Goal: Transaction & Acquisition: Purchase product/service

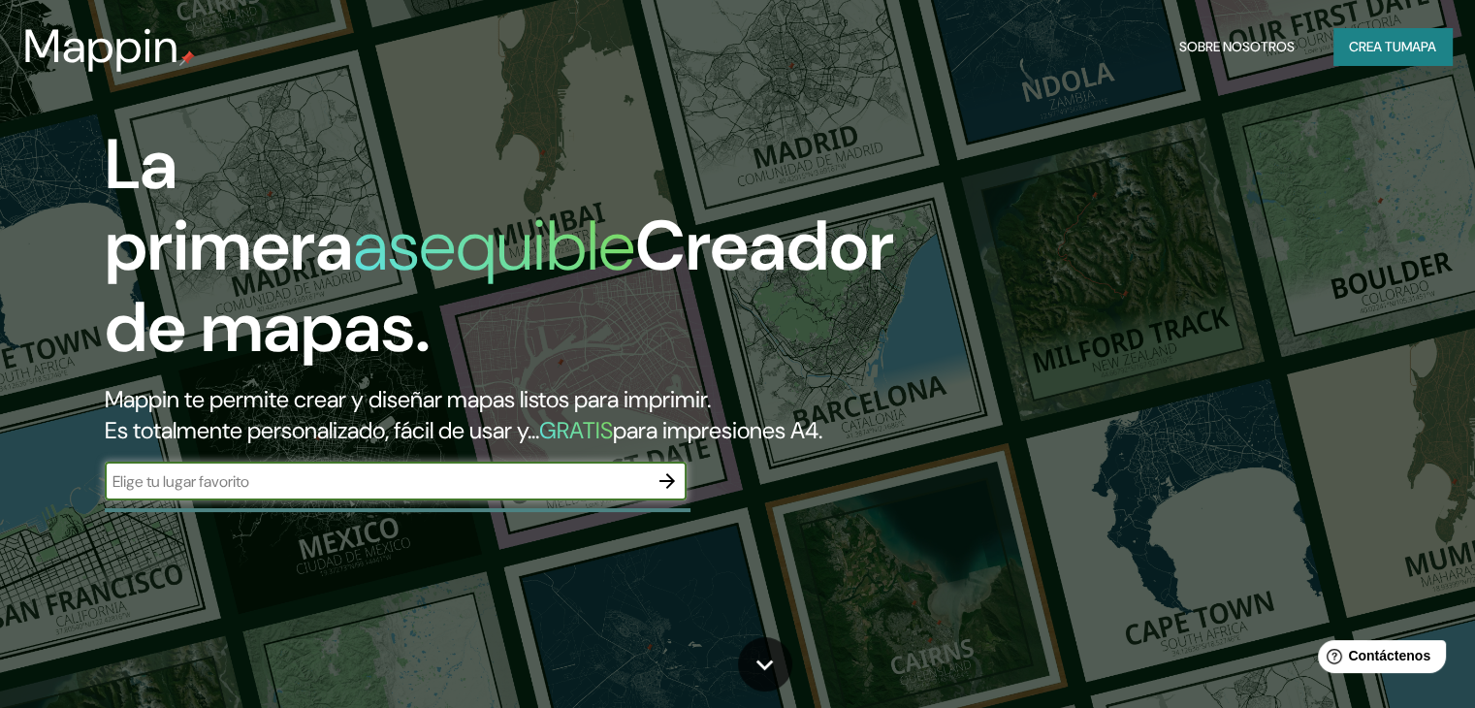
click at [289, 492] on input "text" at bounding box center [376, 481] width 543 height 22
type input "medellin"
click at [663, 492] on icon "button" at bounding box center [666, 480] width 23 height 23
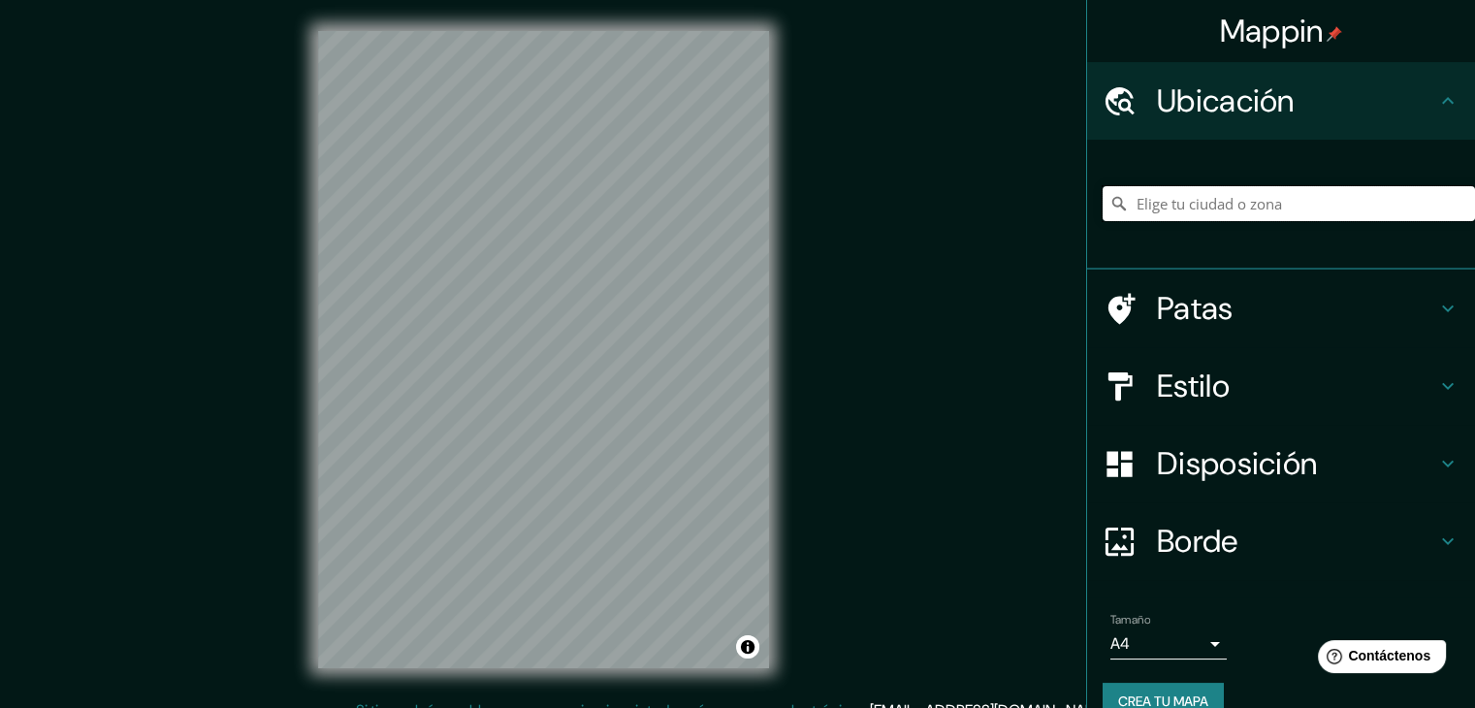
click at [1215, 205] on input "Elige tu ciudad o zona" at bounding box center [1288, 203] width 372 height 35
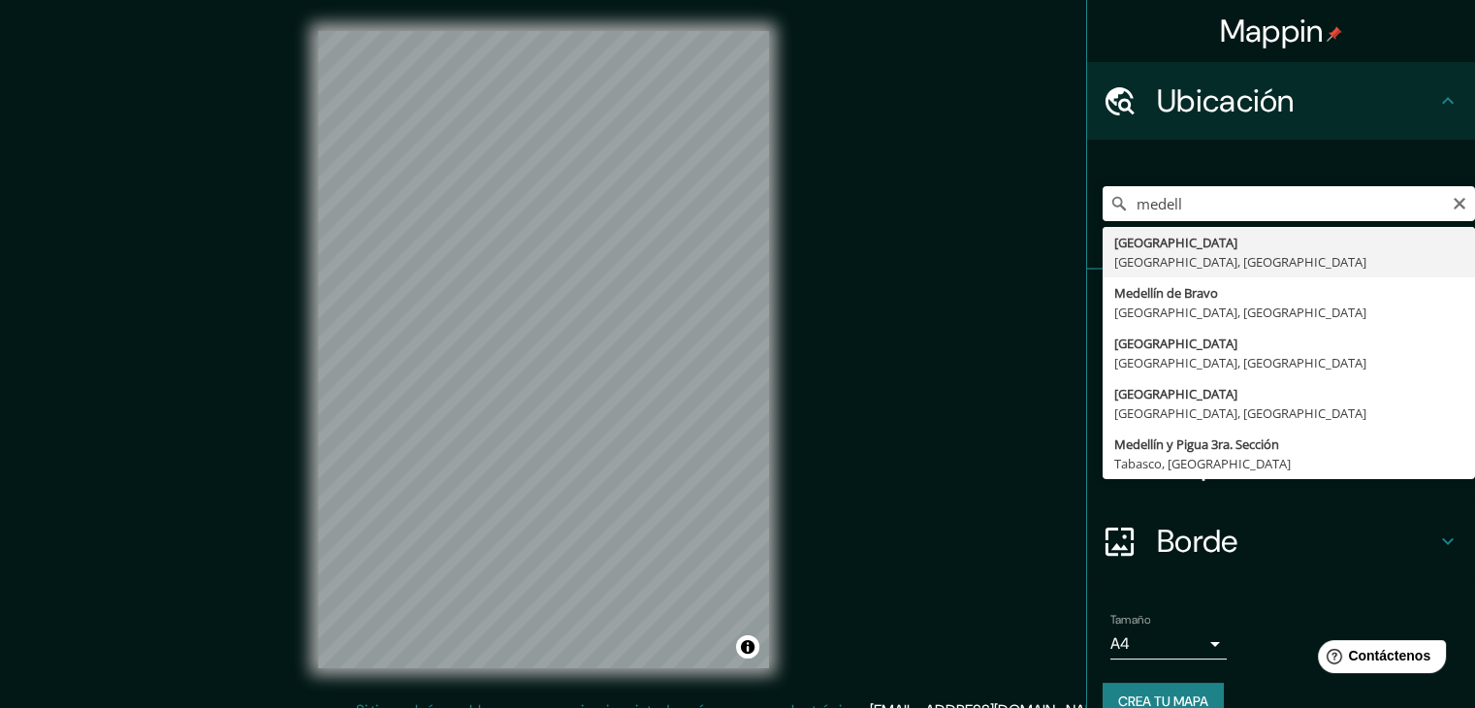
type input "[GEOGRAPHIC_DATA], [GEOGRAPHIC_DATA], [GEOGRAPHIC_DATA]"
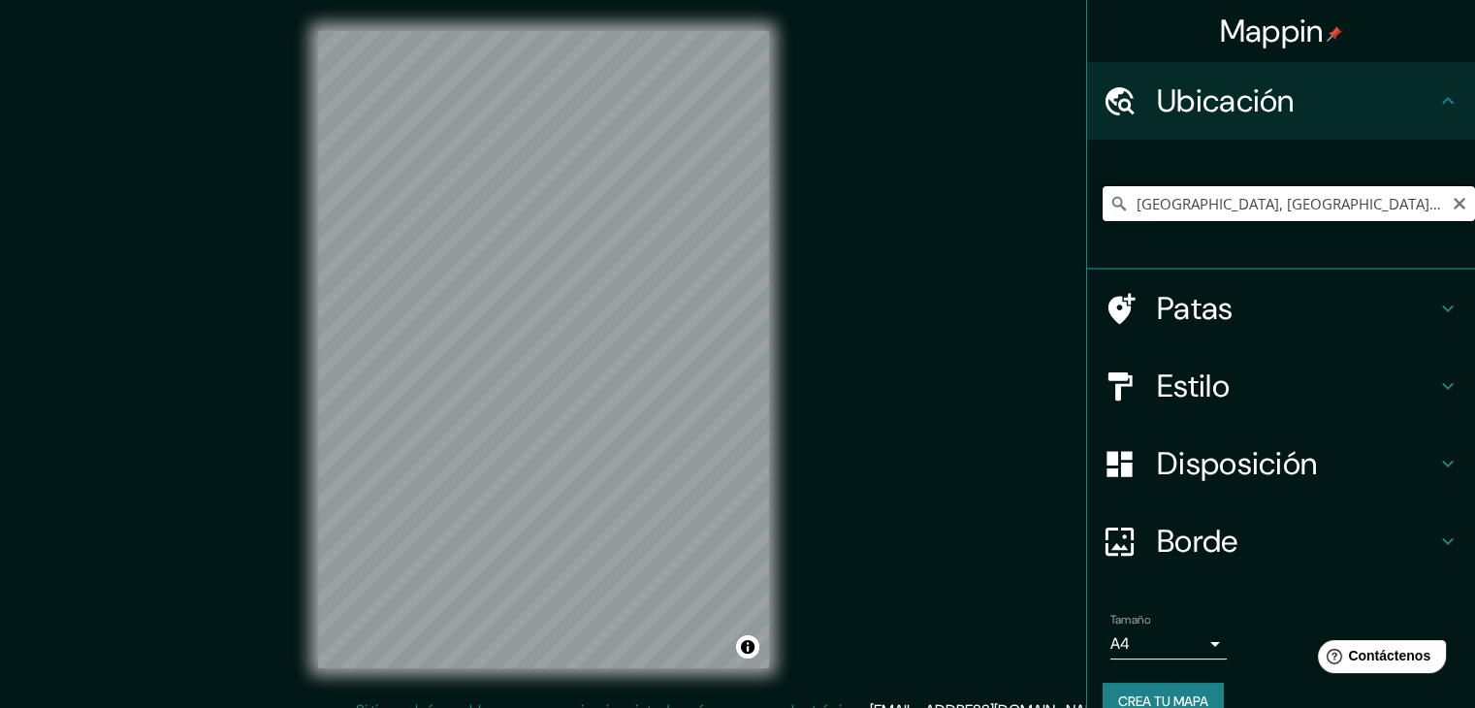
click at [1393, 206] on input "[GEOGRAPHIC_DATA], [GEOGRAPHIC_DATA], [GEOGRAPHIC_DATA]" at bounding box center [1288, 203] width 372 height 35
click at [1435, 201] on input "[GEOGRAPHIC_DATA], [GEOGRAPHIC_DATA], [GEOGRAPHIC_DATA]" at bounding box center [1288, 203] width 372 height 35
click at [1453, 201] on icon "Claro" at bounding box center [1459, 204] width 12 height 12
click at [1209, 209] on input "Elige tu ciudad o zona" at bounding box center [1288, 203] width 372 height 35
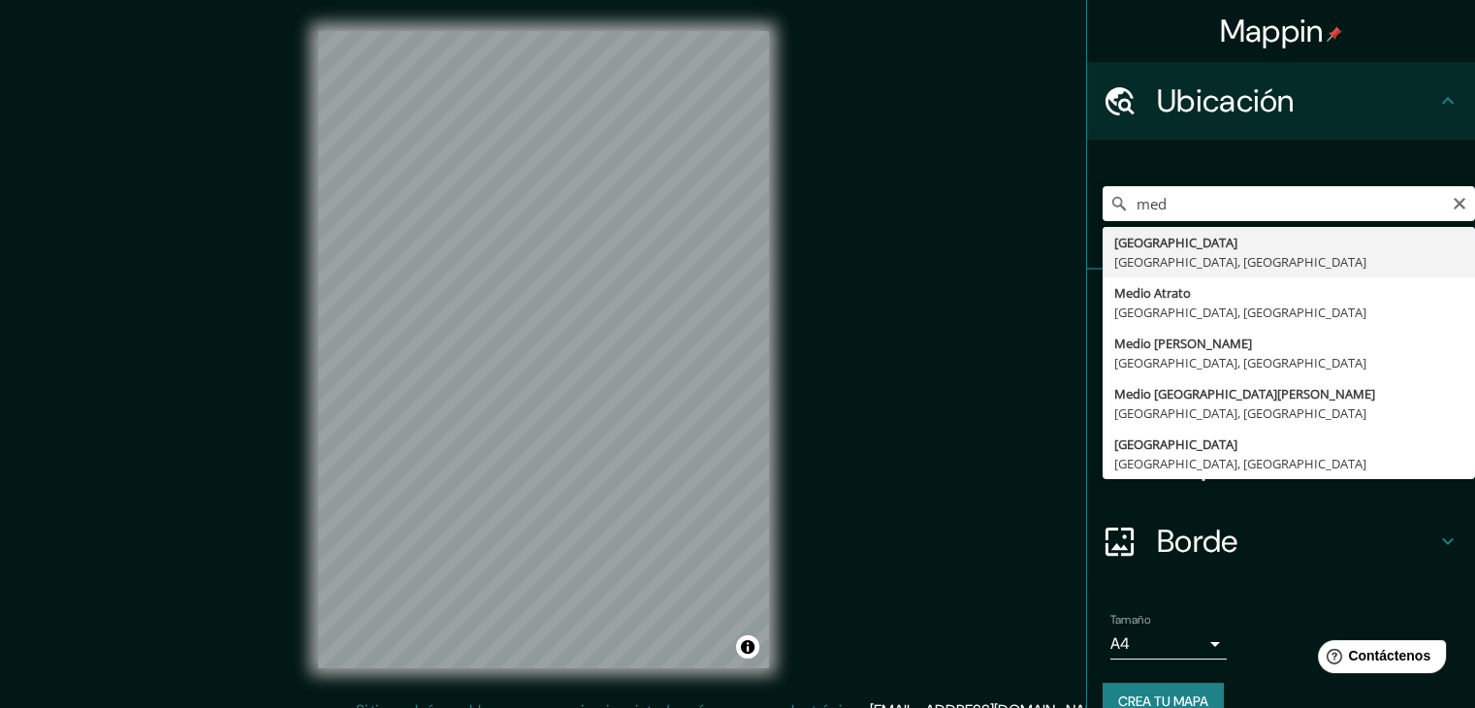
type input "[GEOGRAPHIC_DATA], [GEOGRAPHIC_DATA], [GEOGRAPHIC_DATA]"
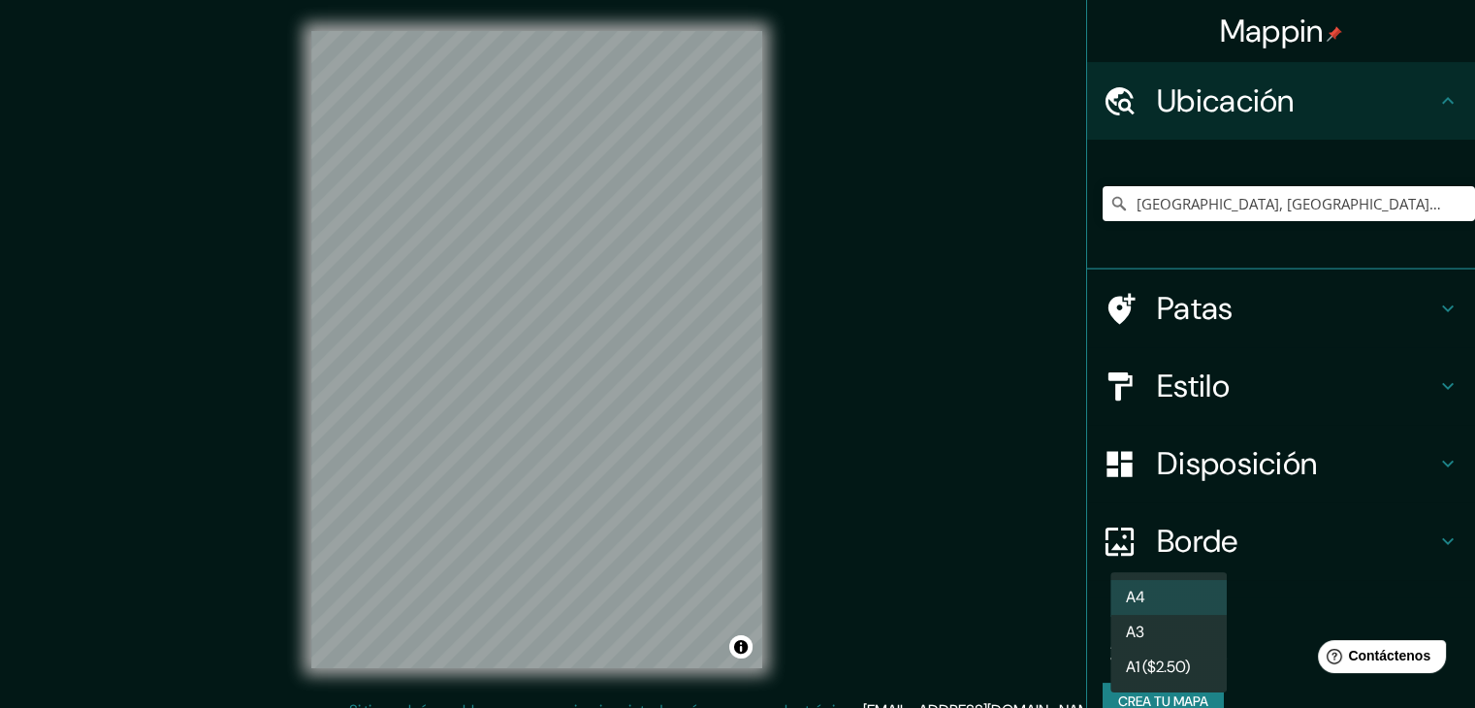
click at [1192, 638] on body "Mappin Ubicación [GEOGRAPHIC_DATA], [GEOGRAPHIC_DATA], [GEOGRAPHIC_DATA] Patas …" at bounding box center [737, 354] width 1475 height 708
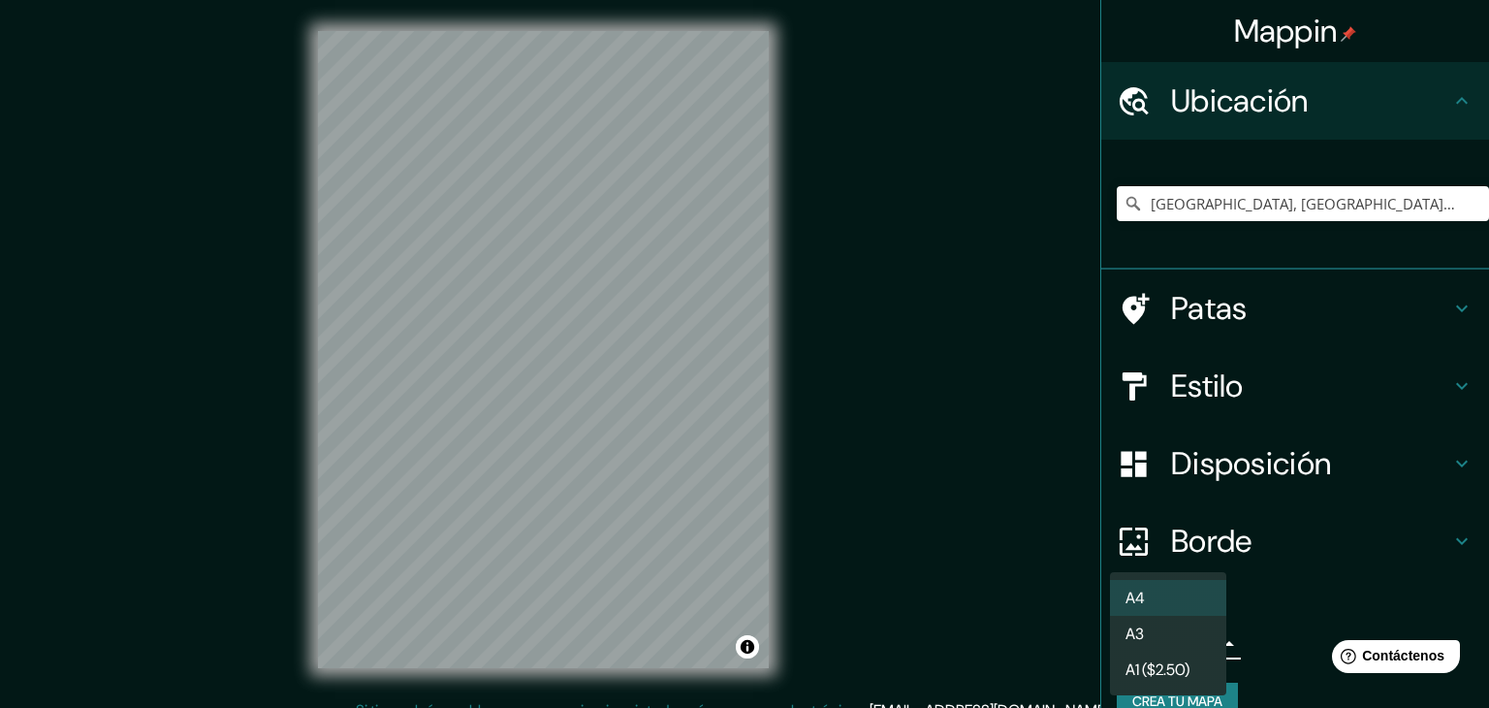
click at [1272, 630] on div at bounding box center [744, 354] width 1489 height 708
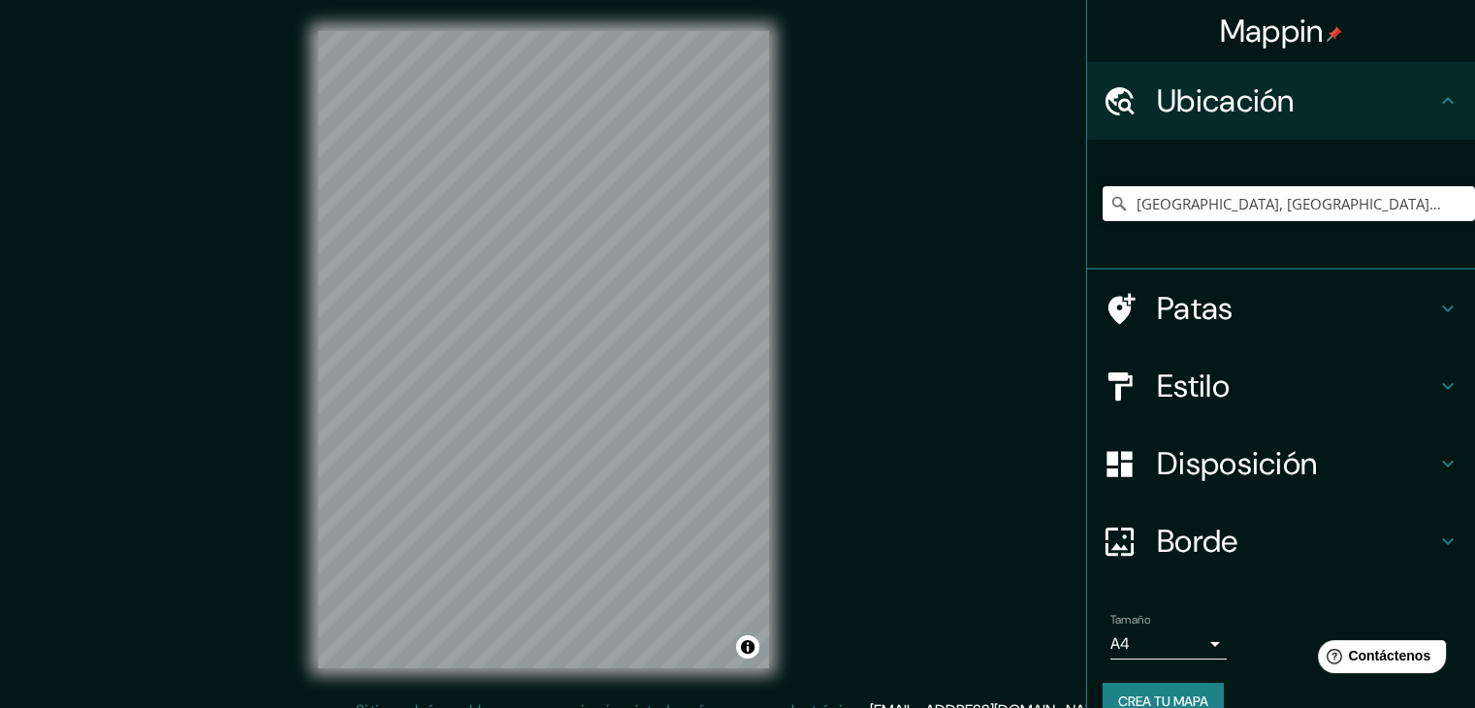
click at [1184, 695] on font "Crea tu mapa" at bounding box center [1163, 700] width 90 height 17
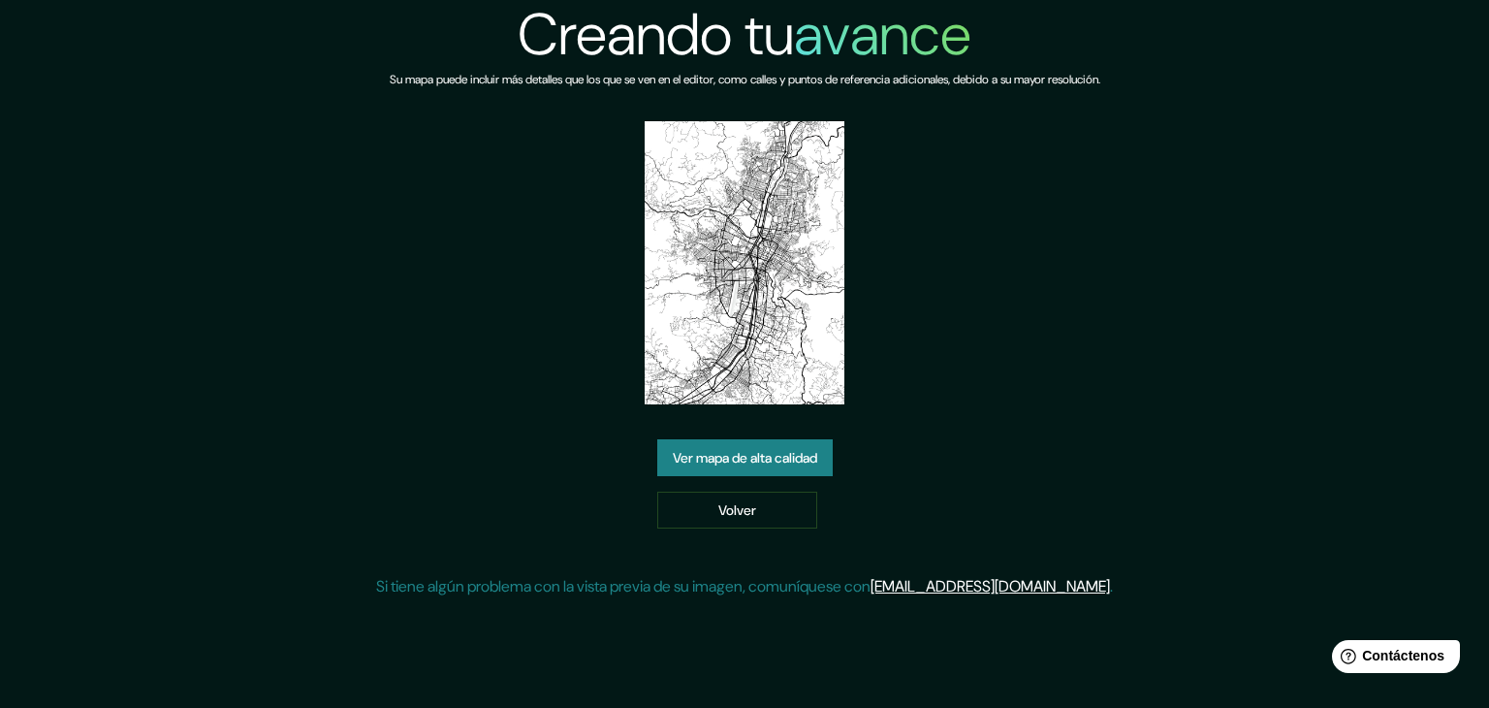
click at [752, 443] on link "Ver mapa de alta calidad" at bounding box center [744, 457] width 175 height 37
